Goal: Transaction & Acquisition: Book appointment/travel/reservation

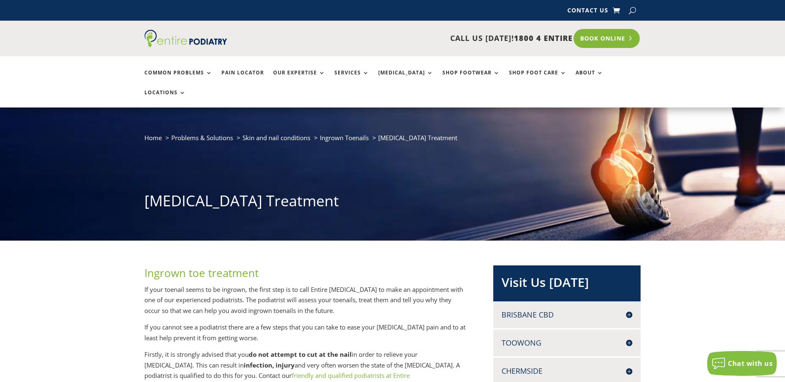
click at [600, 36] on link "Book Online" at bounding box center [606, 38] width 67 height 19
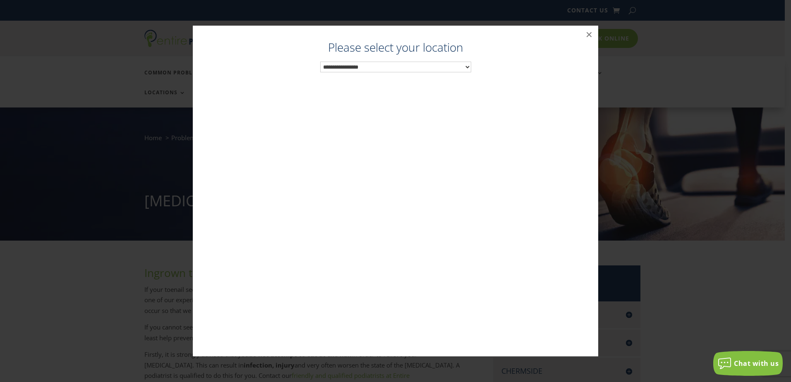
click at [468, 65] on select "**********" at bounding box center [395, 67] width 151 height 11
click at [588, 34] on button "×" at bounding box center [589, 35] width 18 height 18
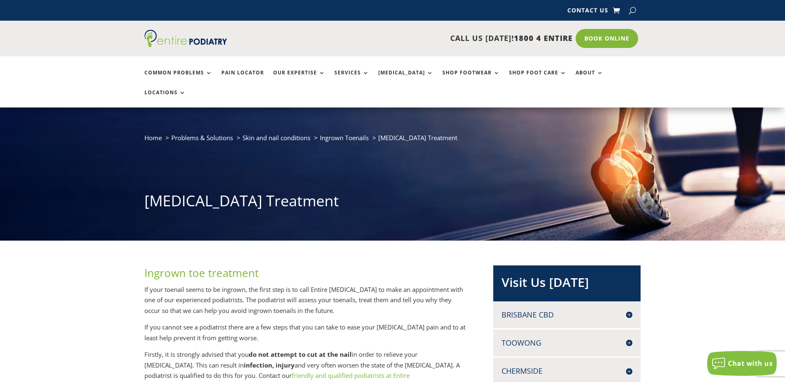
click at [588, 34] on link "Book Online" at bounding box center [606, 38] width 62 height 19
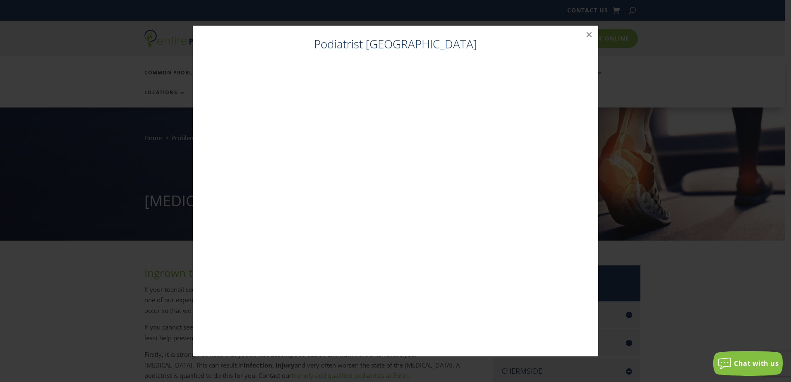
click at [425, 45] on h4 "Podiatrist Brisbane City" at bounding box center [395, 46] width 389 height 20
click at [460, 45] on h4 "Podiatrist Brisbane City" at bounding box center [395, 46] width 389 height 20
click at [435, 47] on h4 "Podiatrist Brisbane City" at bounding box center [395, 46] width 389 height 20
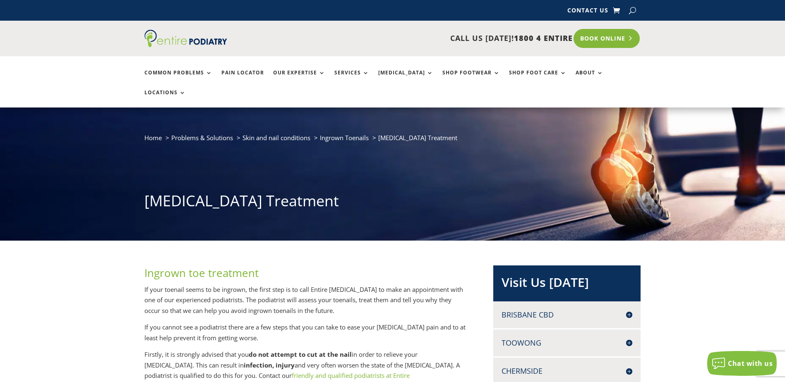
click at [591, 37] on link "Book Online" at bounding box center [606, 38] width 67 height 19
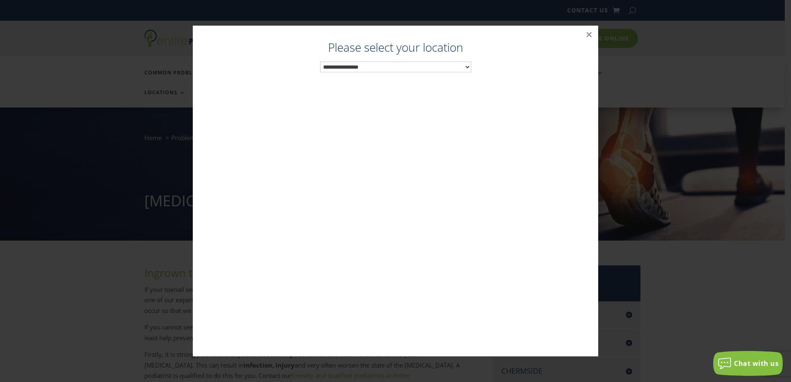
click at [469, 66] on select "**********" at bounding box center [395, 67] width 151 height 11
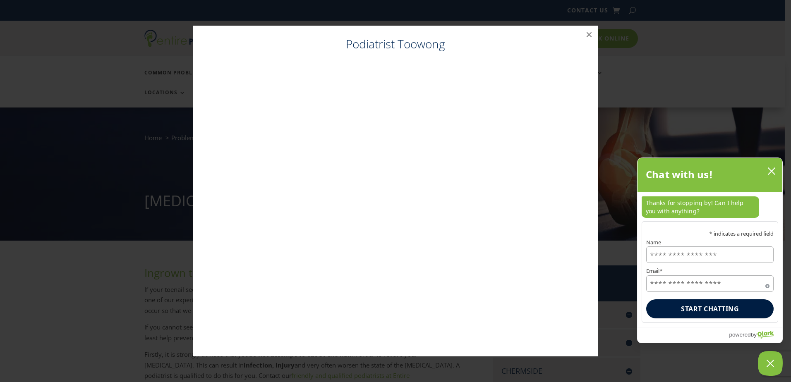
drag, startPoint x: 772, startPoint y: 171, endPoint x: 759, endPoint y: 161, distance: 16.2
click at [772, 171] on icon "close chatbox" at bounding box center [771, 171] width 7 height 7
